Goal: Task Accomplishment & Management: Manage account settings

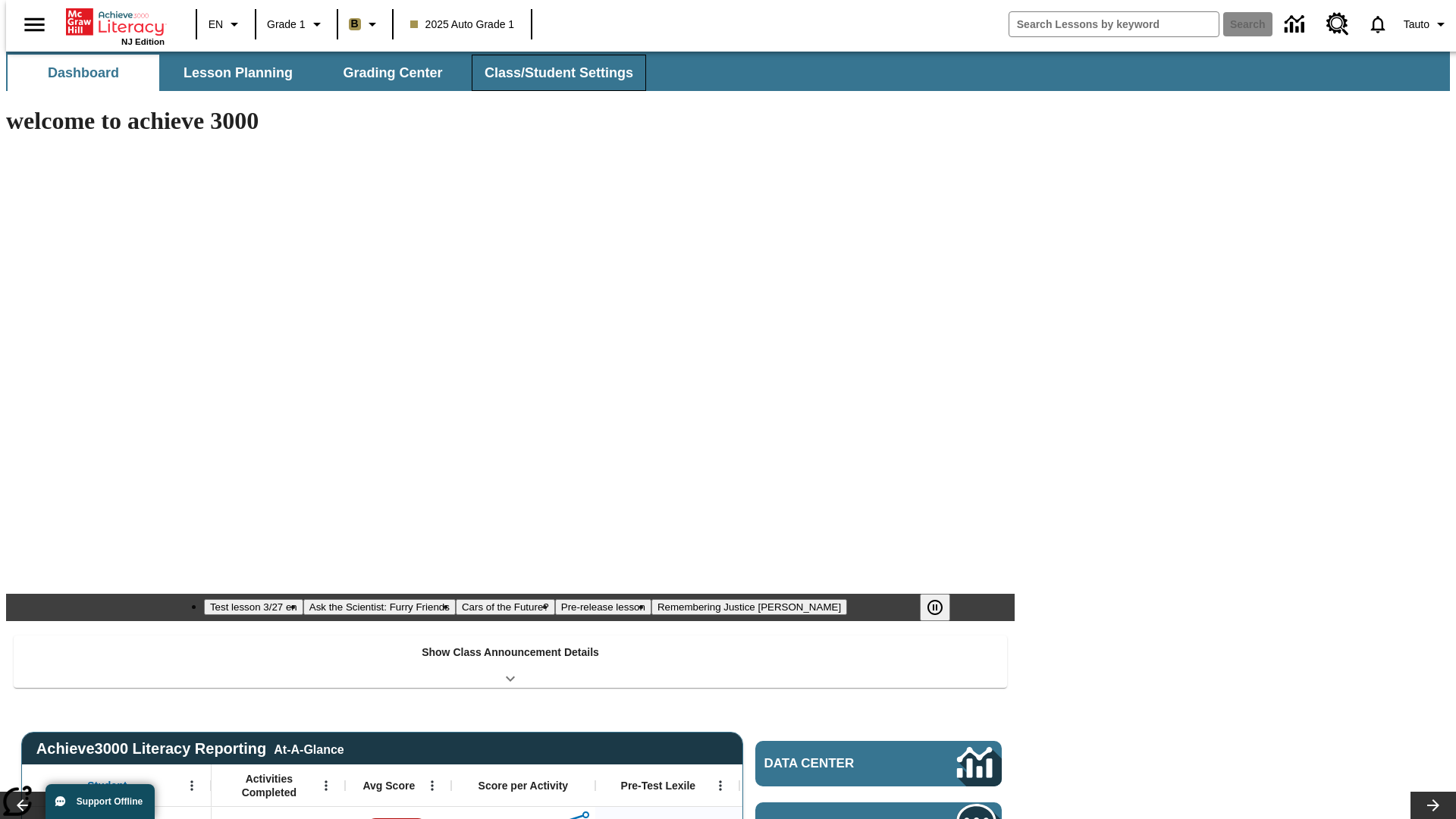
click at [551, 73] on button "Class/Student Settings" at bounding box center [559, 73] width 174 height 36
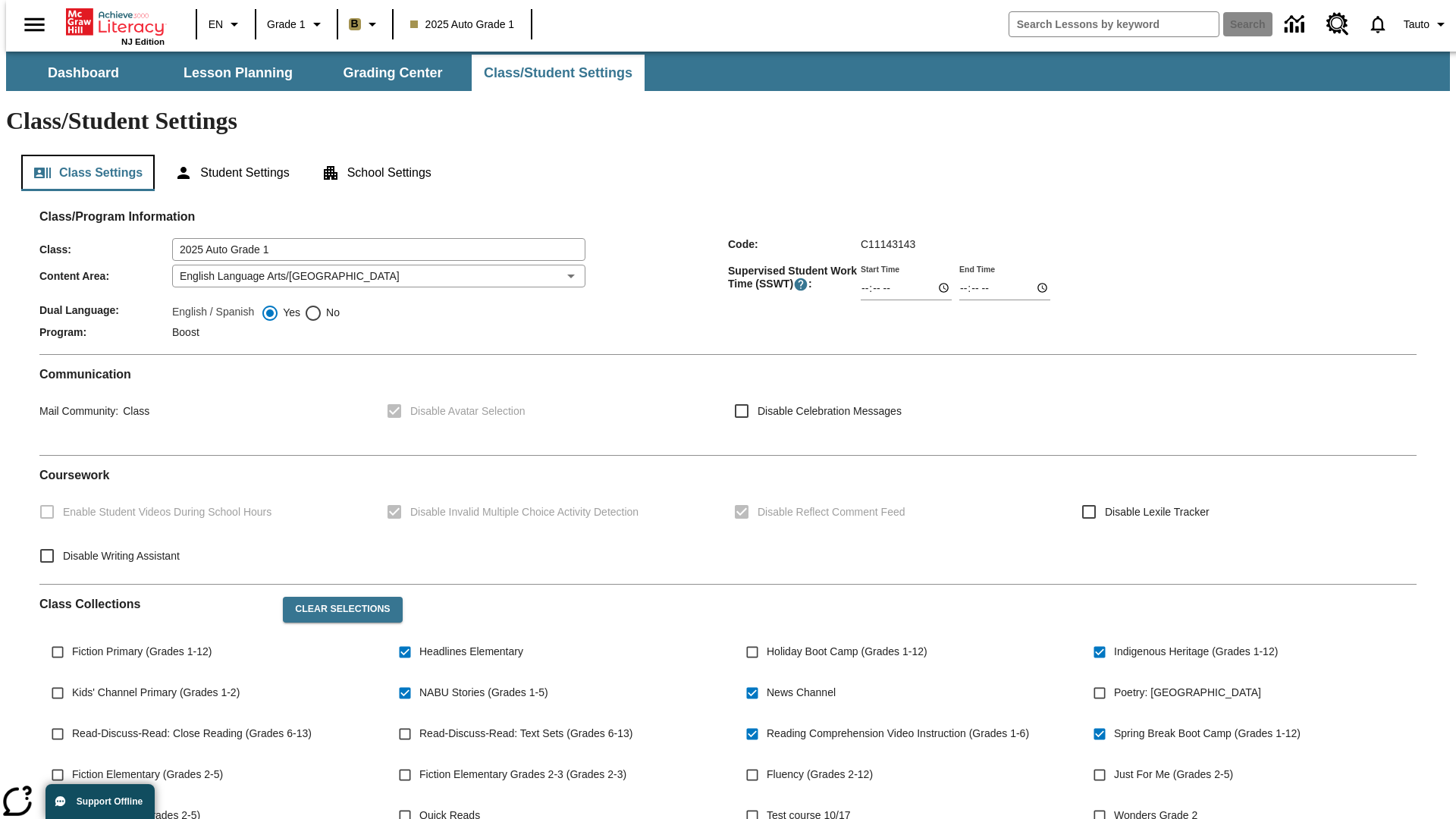
click at [82, 155] on button "Class Settings" at bounding box center [87, 173] width 133 height 36
click at [139, 644] on span "Fiction Primary (Grades 1-12)" at bounding box center [142, 651] width 140 height 16
click at [72, 638] on input "Fiction Primary (Grades 1-12)" at bounding box center [57, 652] width 29 height 29
checkbox input "true"
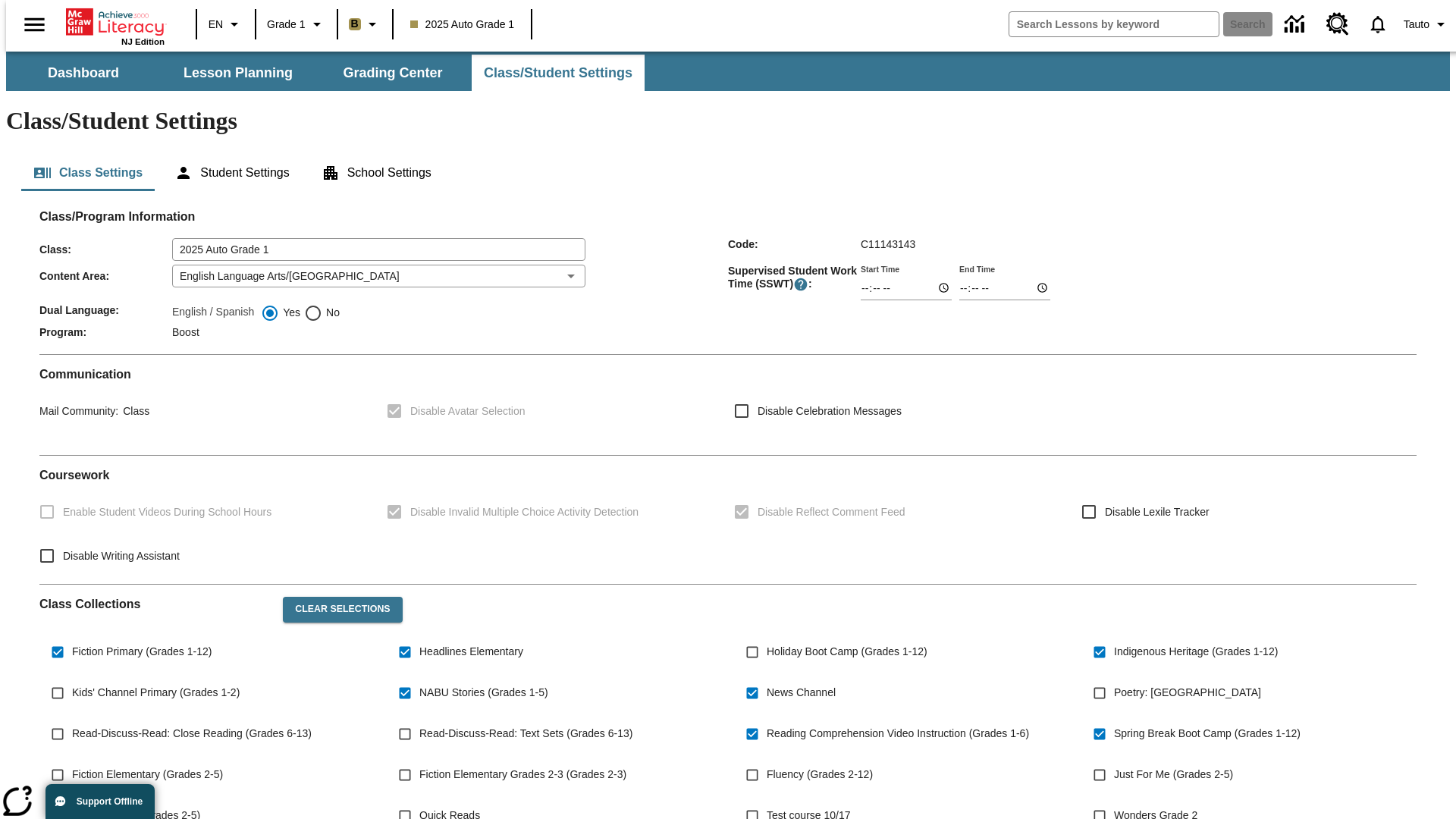
scroll to position [222, 0]
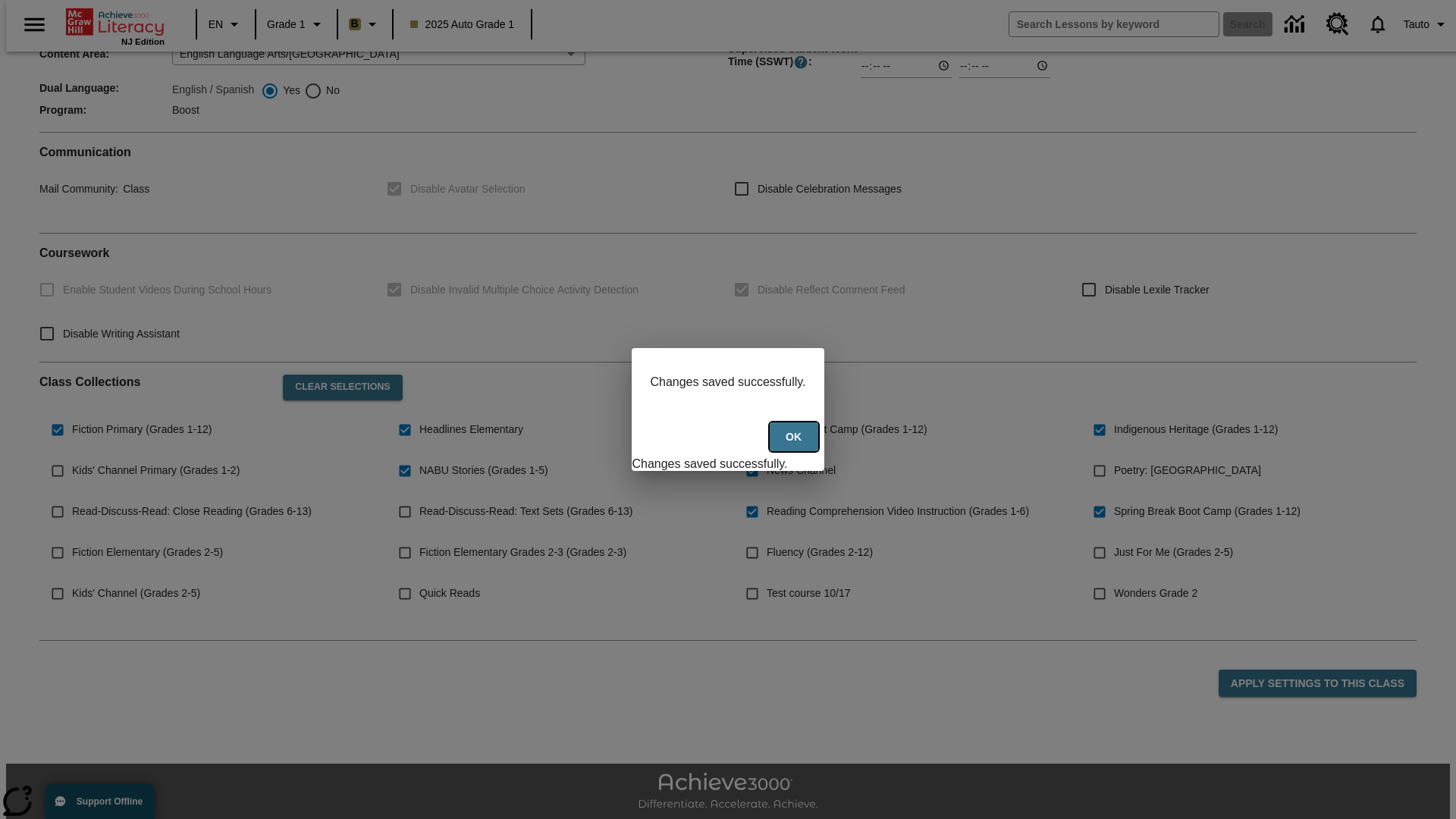
click at [796, 445] on button "Ok" at bounding box center [794, 437] width 49 height 30
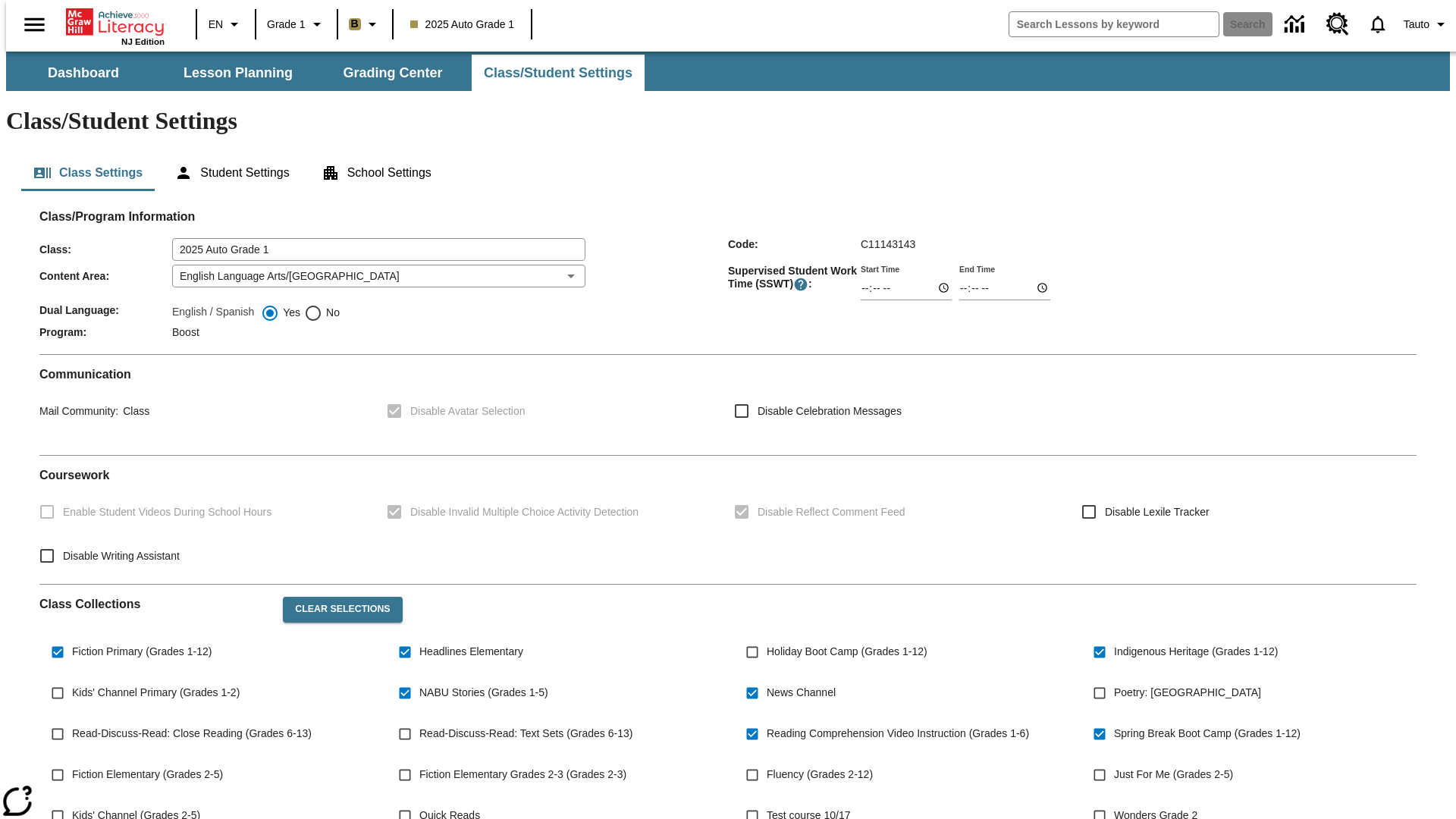
scroll to position [222, 0]
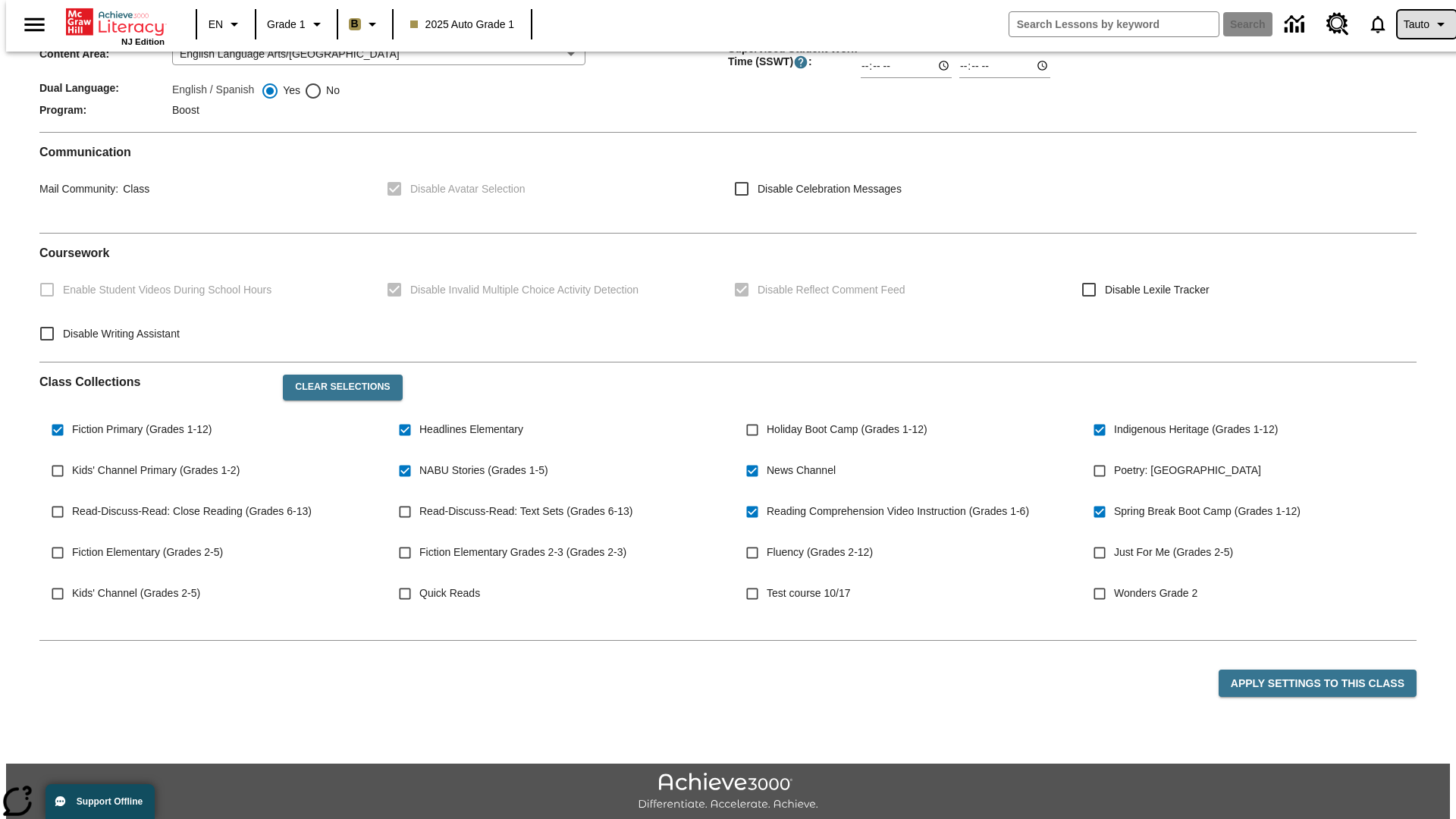
click at [1420, 24] on span "Tauto" at bounding box center [1417, 24] width 26 height 16
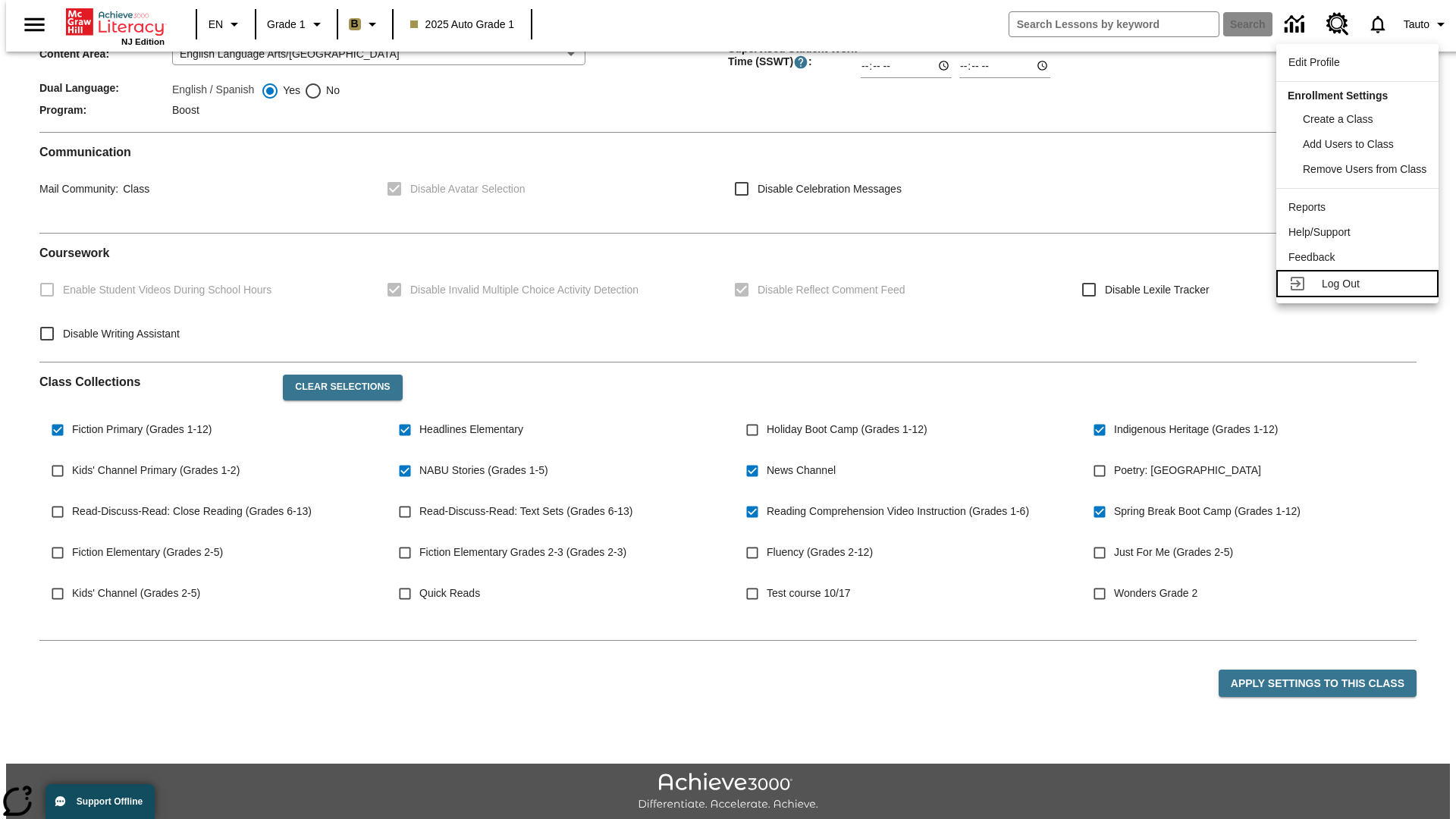
click at [1360, 284] on span "Log Out" at bounding box center [1341, 284] width 38 height 12
